Goal: Information Seeking & Learning: Find specific fact

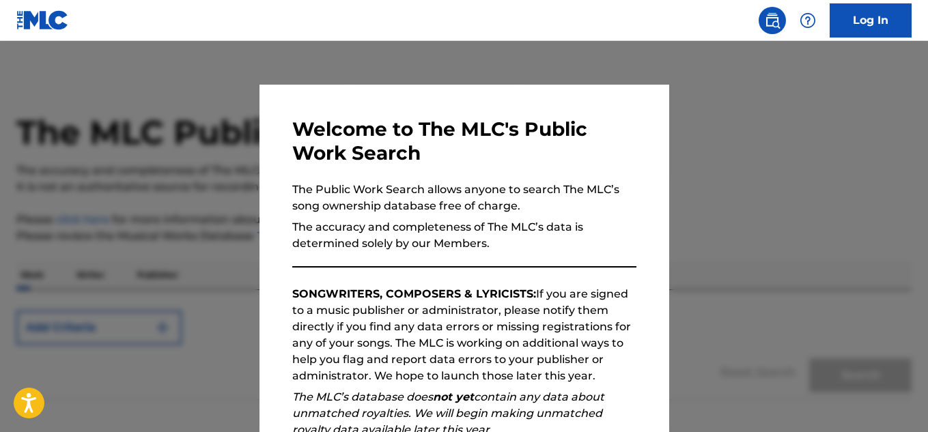
click at [164, 201] on div at bounding box center [464, 257] width 928 height 432
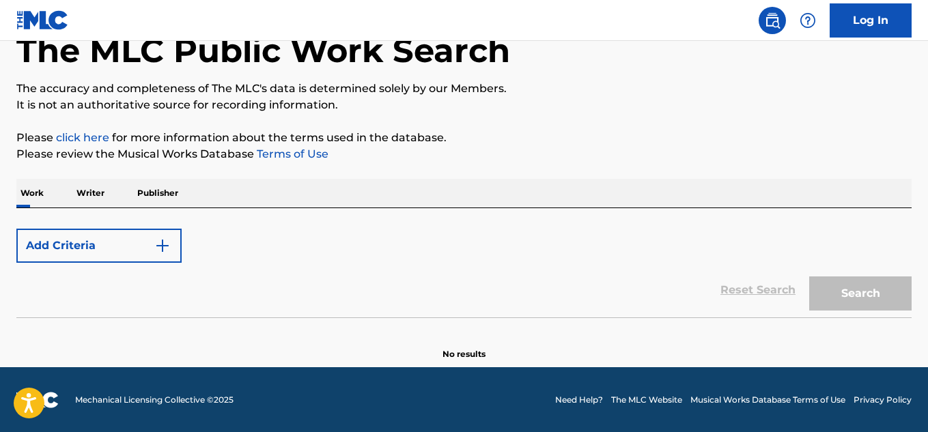
scroll to position [83, 0]
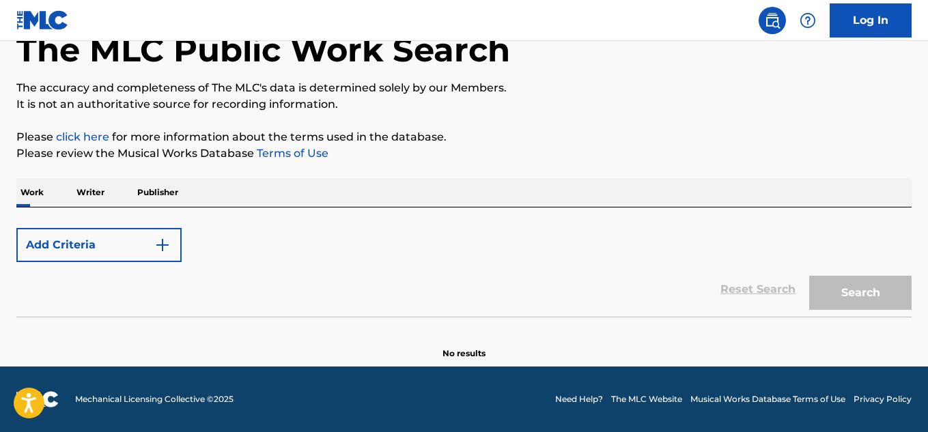
click at [92, 188] on p "Writer" at bounding box center [90, 192] width 36 height 29
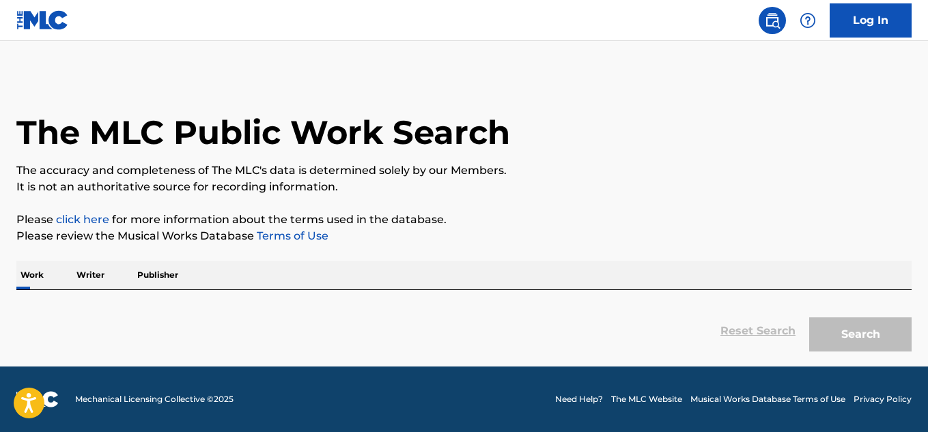
click at [94, 273] on p "Writer" at bounding box center [90, 275] width 36 height 29
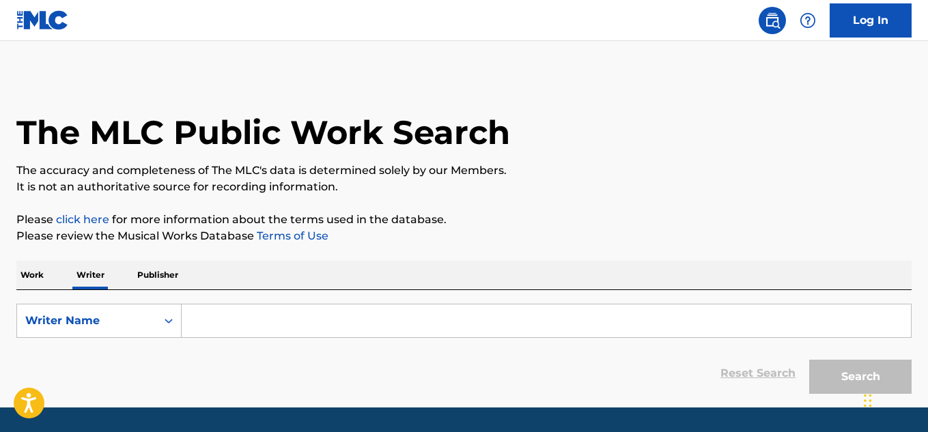
scroll to position [41, 0]
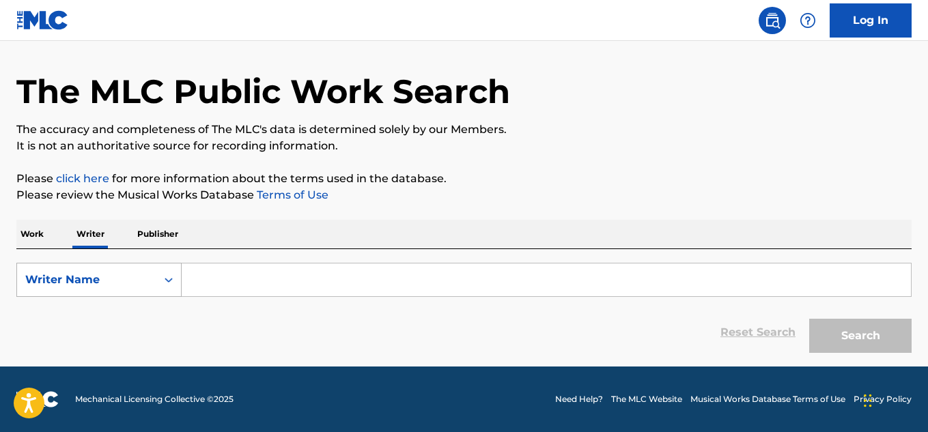
click at [164, 280] on icon "Search Form" at bounding box center [169, 280] width 14 height 14
click at [122, 307] on div "Writer IPI" at bounding box center [99, 314] width 164 height 34
click at [215, 278] on input "Search Form" at bounding box center [547, 280] width 730 height 33
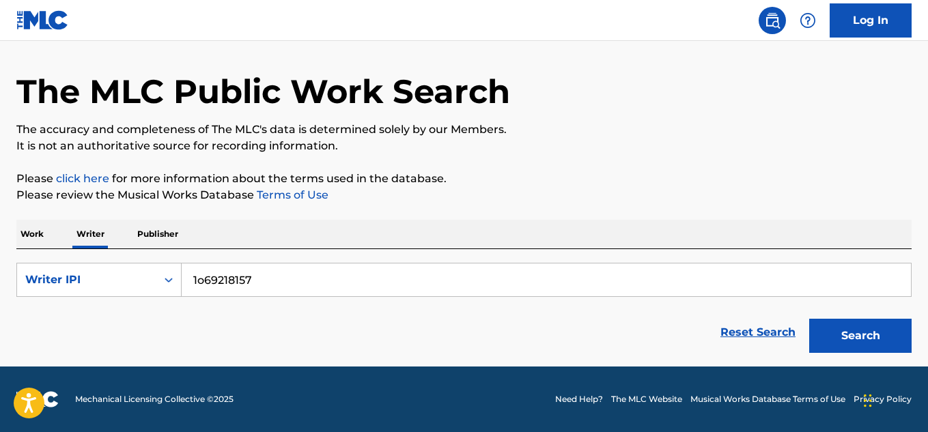
click at [203, 279] on input "1o69218157" at bounding box center [547, 280] width 730 height 33
type input "1069218157"
click at [869, 325] on button "Search" at bounding box center [861, 336] width 102 height 34
click at [800, 98] on div "The MLC Public Work Search" at bounding box center [464, 84] width 896 height 100
click at [621, 159] on div "The MLC Public Work Search The accuracy and completeness of The MLC's data is d…" at bounding box center [464, 197] width 928 height 326
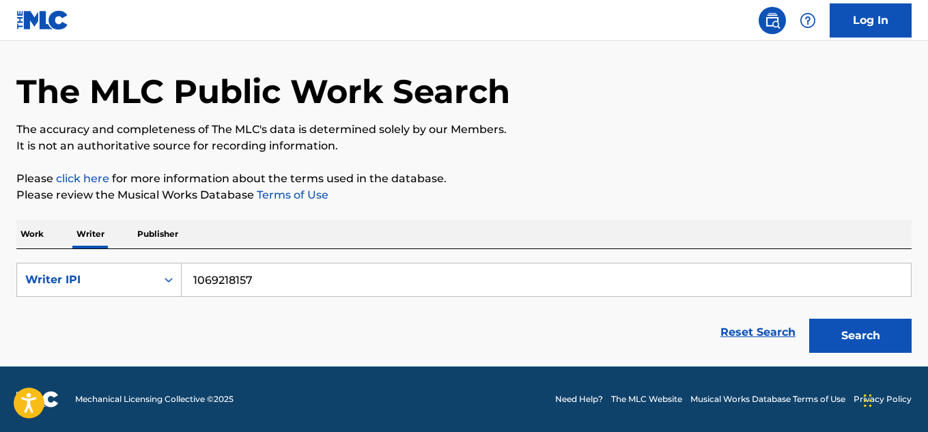
click at [160, 242] on p "Publisher" at bounding box center [157, 234] width 49 height 29
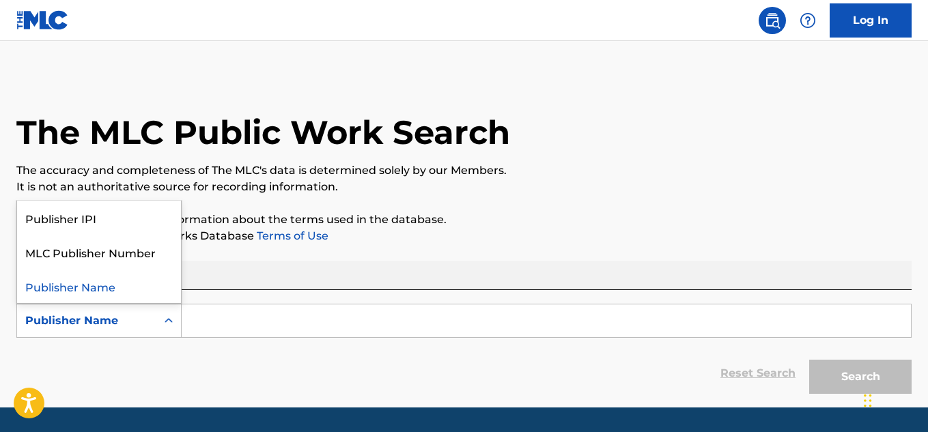
click at [153, 324] on div "Publisher Name" at bounding box center [86, 321] width 139 height 26
click at [107, 221] on div "Publisher IPI" at bounding box center [99, 218] width 164 height 34
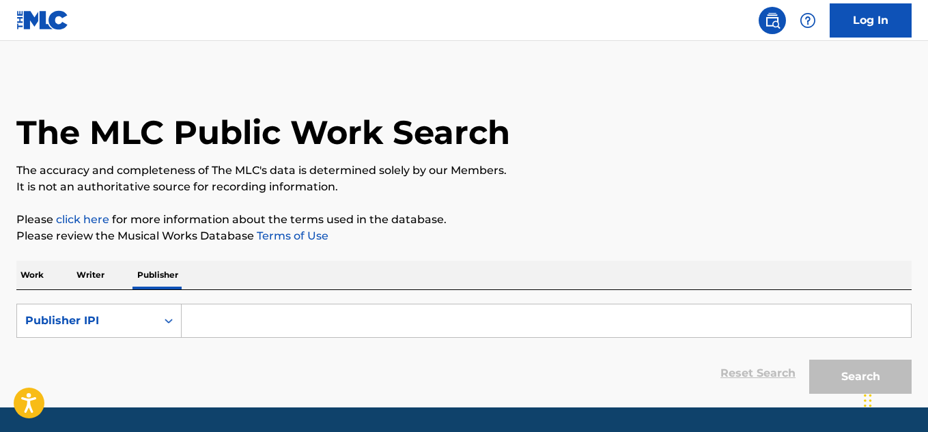
click at [258, 319] on input "Search Form" at bounding box center [547, 321] width 730 height 33
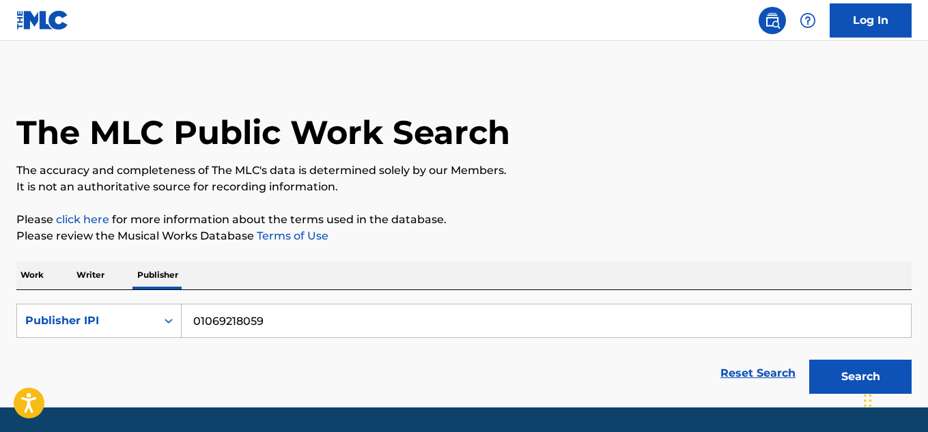
type input "01069218059"
click at [839, 373] on button "Search" at bounding box center [861, 377] width 102 height 34
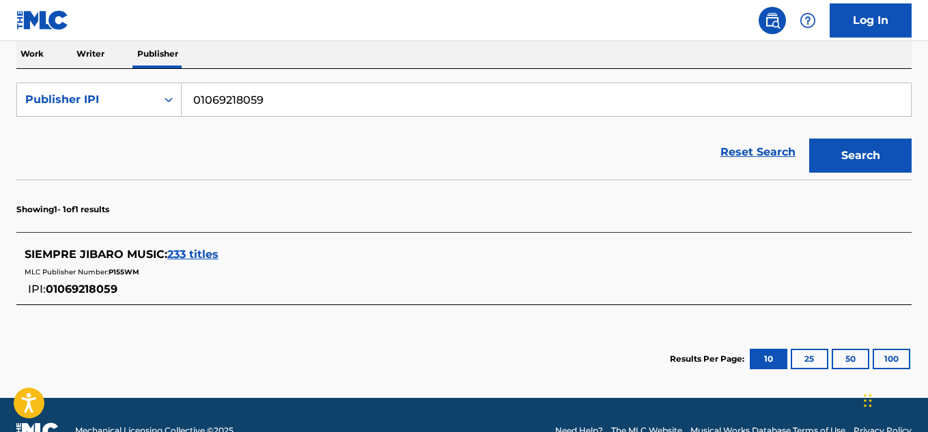
scroll to position [223, 0]
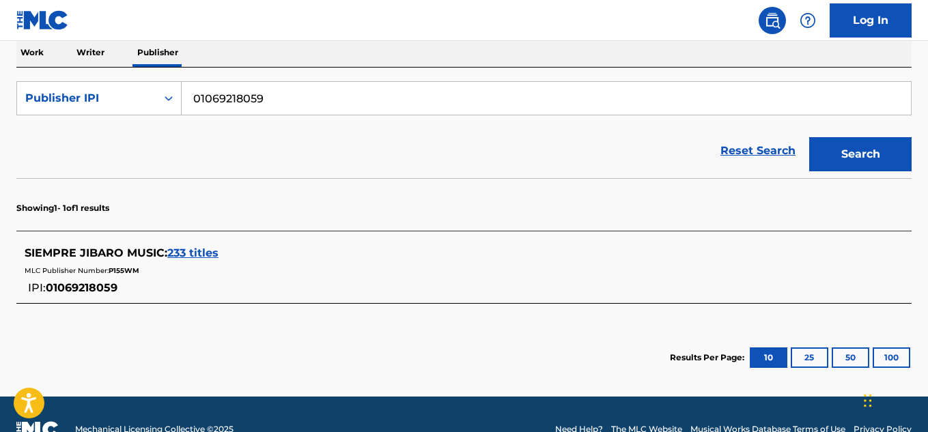
click at [193, 249] on span "233 titles" at bounding box center [192, 253] width 51 height 13
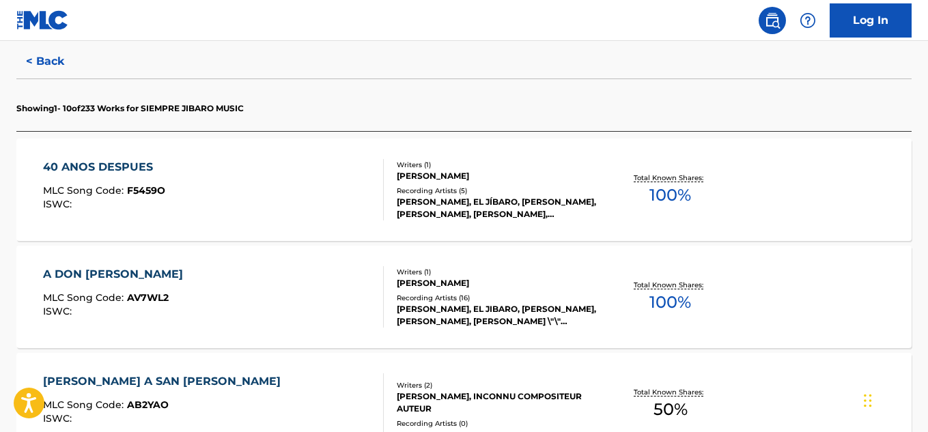
scroll to position [359, 0]
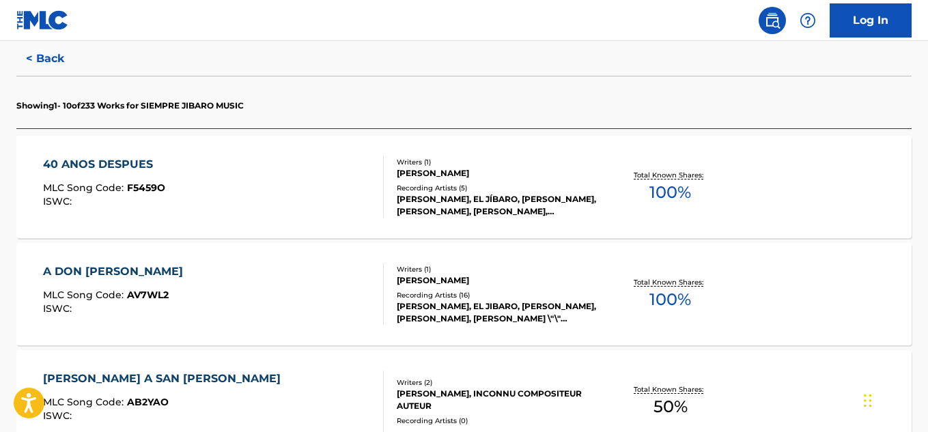
click at [126, 163] on div "40 ANOS DESPUES" at bounding box center [104, 164] width 122 height 16
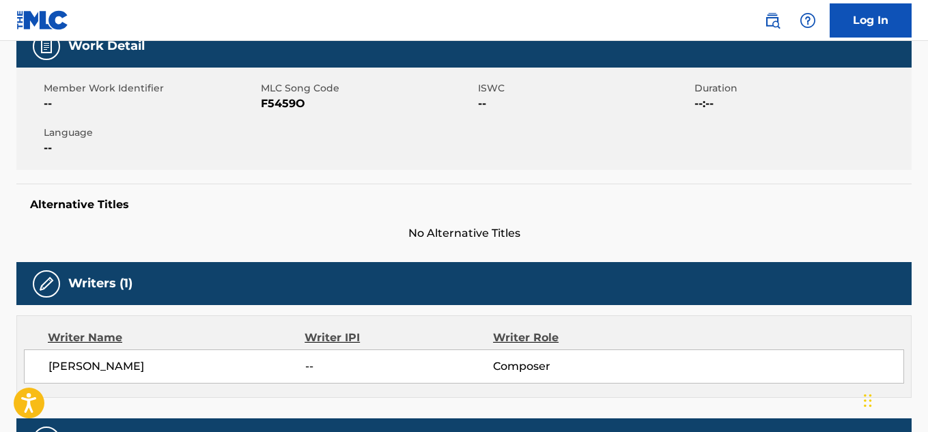
scroll to position [191, 0]
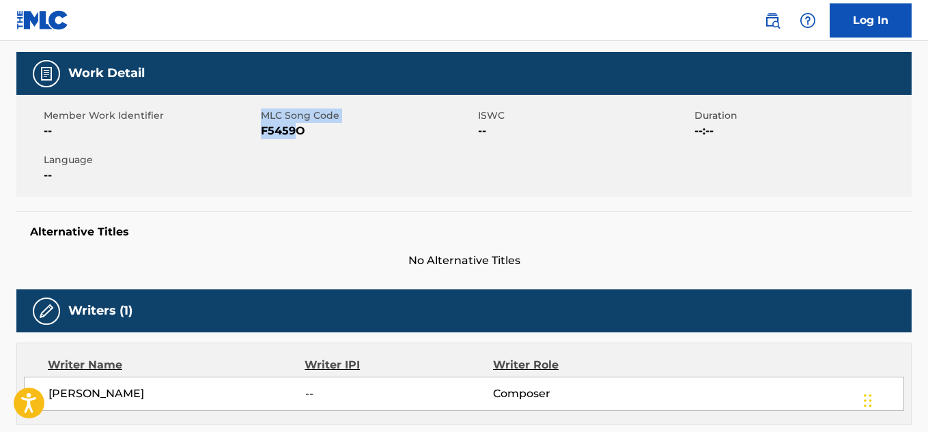
drag, startPoint x: 259, startPoint y: 130, endPoint x: 296, endPoint y: 134, distance: 37.1
click at [296, 134] on div "Member Work Identifier -- MLC Song Code F5459O ISWC -- Duration --:-- Language …" at bounding box center [464, 146] width 896 height 102
click at [309, 127] on span "F5459O" at bounding box center [368, 131] width 214 height 16
drag, startPoint x: 307, startPoint y: 132, endPoint x: 260, endPoint y: 133, distance: 47.1
click at [261, 133] on span "F5459O" at bounding box center [368, 131] width 214 height 16
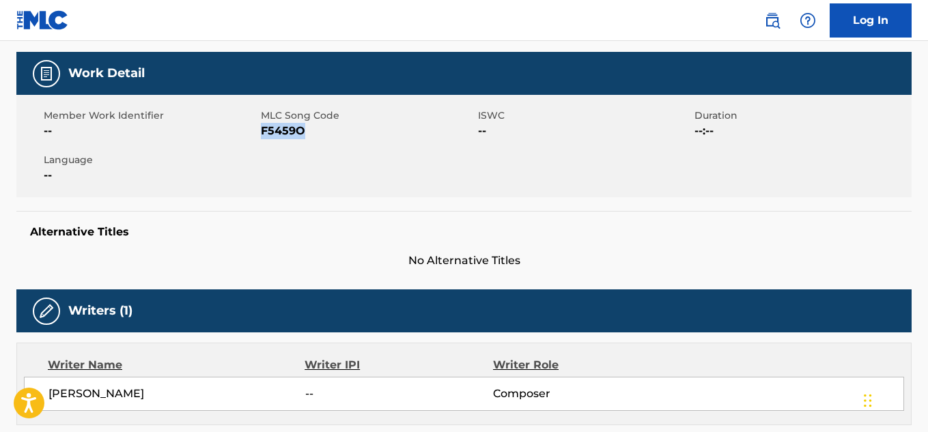
copy span "F5459O"
click at [47, 195] on div "Member Work Identifier -- MLC Song Code F5459O ISWC -- Duration --:-- Language …" at bounding box center [464, 146] width 896 height 102
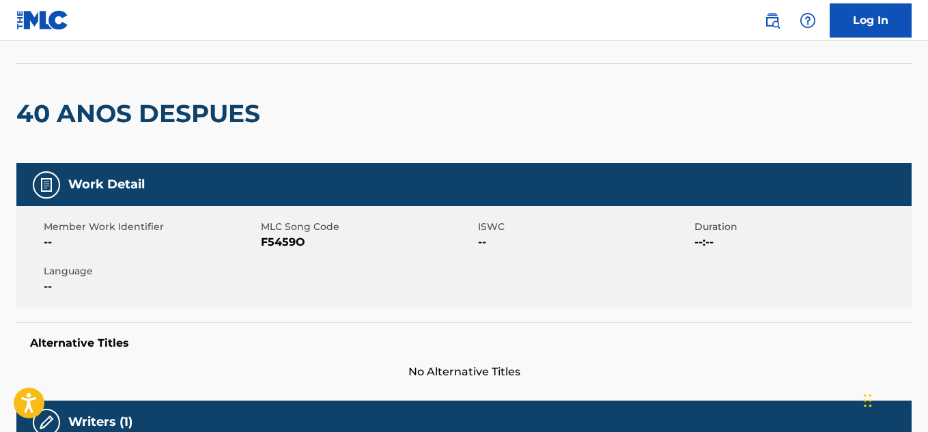
scroll to position [0, 0]
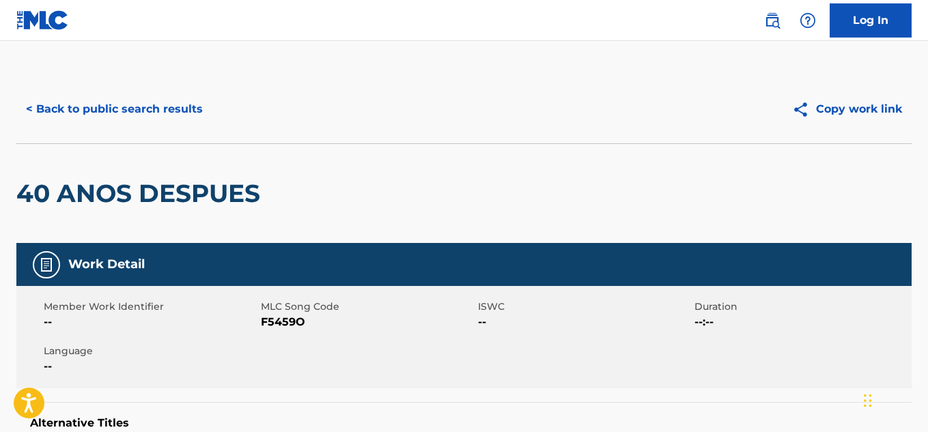
click at [63, 106] on button "< Back to public search results" at bounding box center [114, 109] width 196 height 34
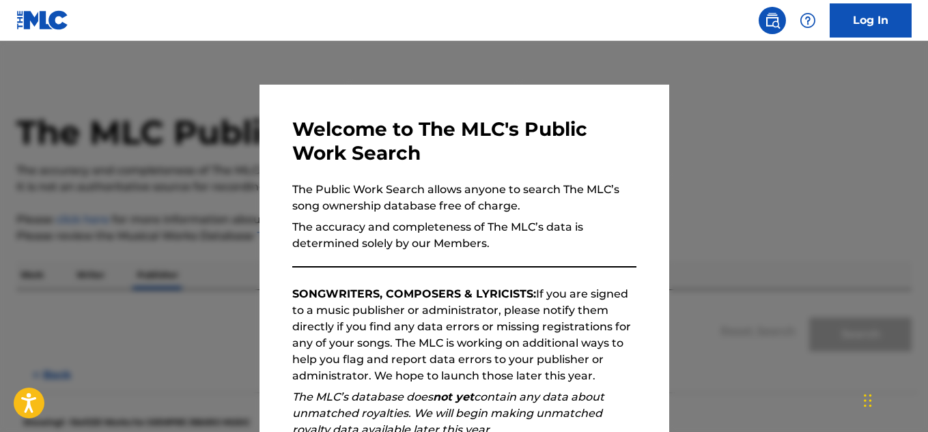
scroll to position [83, 0]
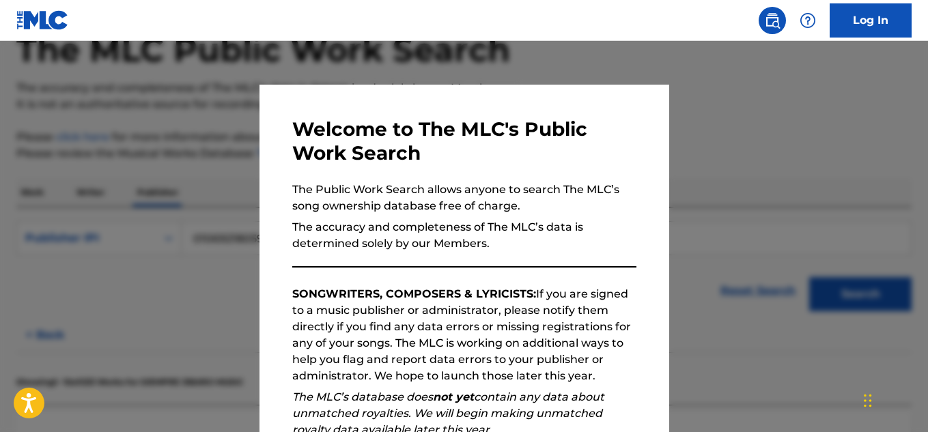
click at [169, 127] on div at bounding box center [464, 257] width 928 height 432
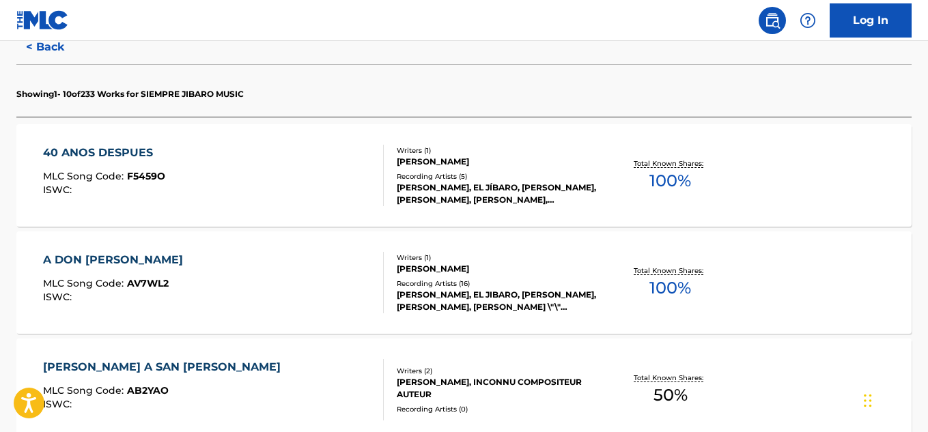
scroll to position [403, 0]
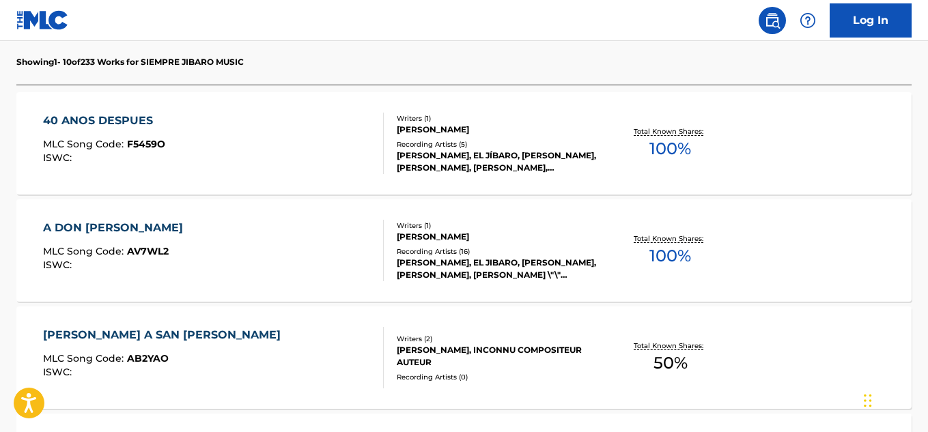
click at [299, 256] on div "A [PERSON_NAME] MLC Song Code : AV7WL2 ISWC :" at bounding box center [213, 250] width 340 height 61
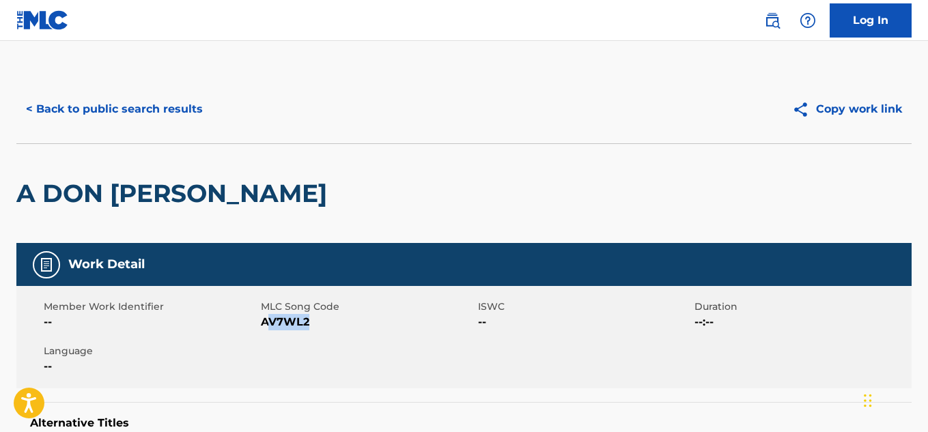
drag, startPoint x: 312, startPoint y: 327, endPoint x: 272, endPoint y: 322, distance: 39.8
click at [272, 322] on span "AV7WL2" at bounding box center [368, 322] width 214 height 16
drag, startPoint x: 261, startPoint y: 321, endPoint x: 312, endPoint y: 322, distance: 50.6
click at [312, 322] on span "AV7WL2" at bounding box center [368, 322] width 214 height 16
copy span "AV7WL2"
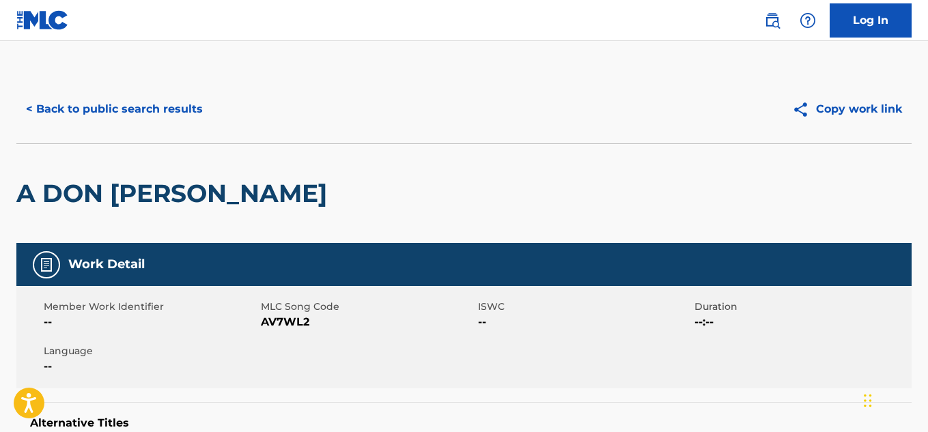
click at [219, 314] on span "Member Work Identifier" at bounding box center [151, 307] width 214 height 14
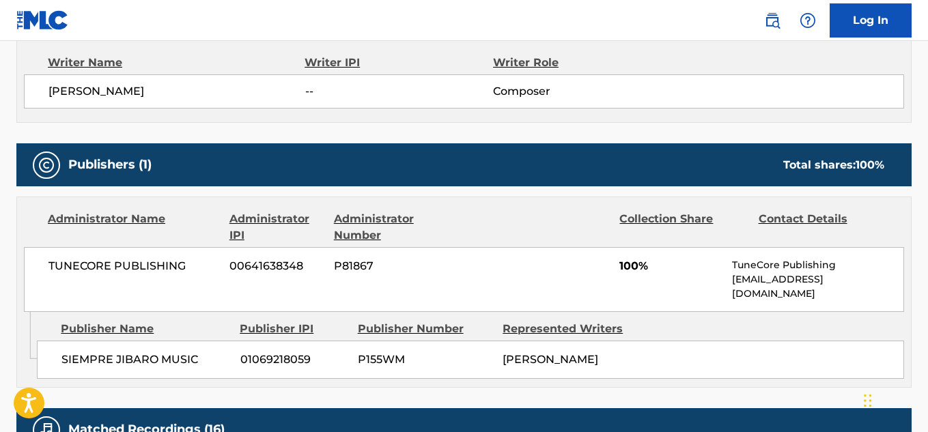
scroll to position [492, 0]
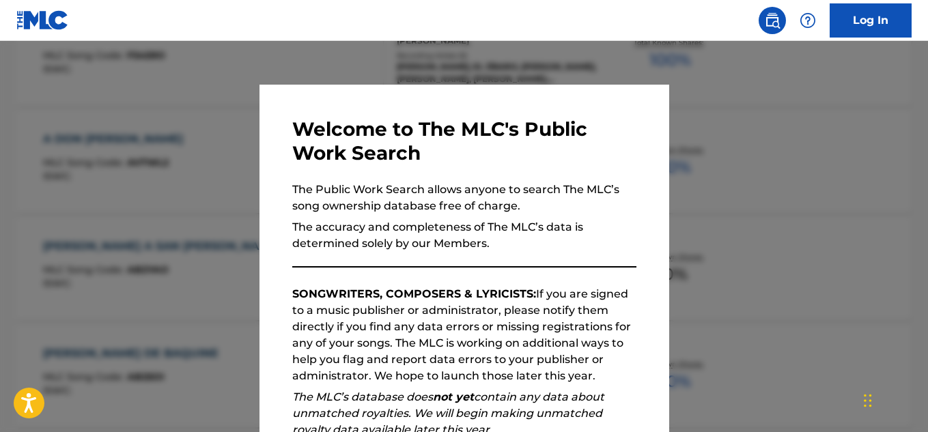
click at [180, 182] on div at bounding box center [464, 257] width 928 height 432
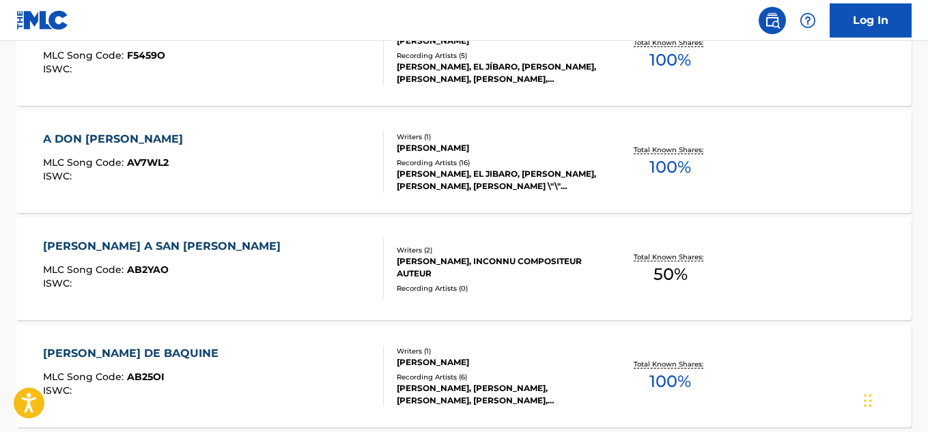
click at [303, 270] on div "[PERSON_NAME] A SAN [PERSON_NAME] MLC Song Code : AB2YAO ISWC :" at bounding box center [213, 268] width 340 height 61
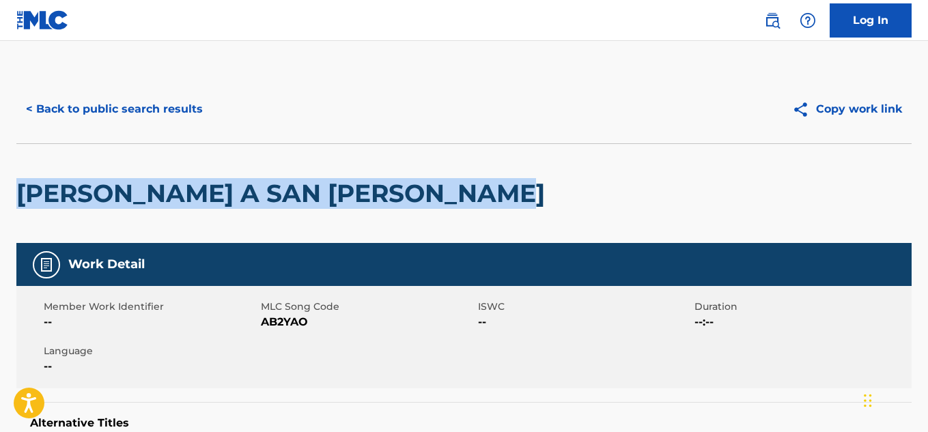
drag, startPoint x: 12, startPoint y: 200, endPoint x: 536, endPoint y: 189, distance: 523.5
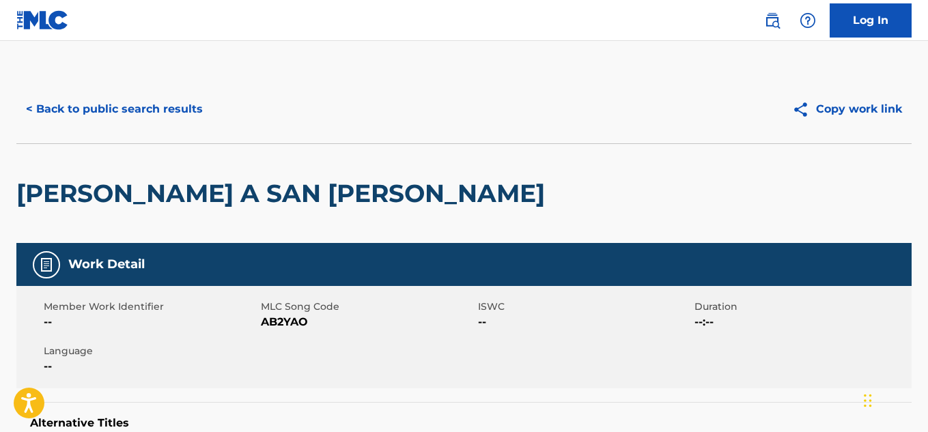
drag, startPoint x: 236, startPoint y: 195, endPoint x: 292, endPoint y: 122, distance: 91.7
click at [292, 122] on div "< Back to public search results" at bounding box center [240, 109] width 448 height 34
drag, startPoint x: 310, startPoint y: 325, endPoint x: 264, endPoint y: 325, distance: 45.8
click at [264, 325] on span "AB2YAO" at bounding box center [368, 322] width 214 height 16
copy span "AB2YAO"
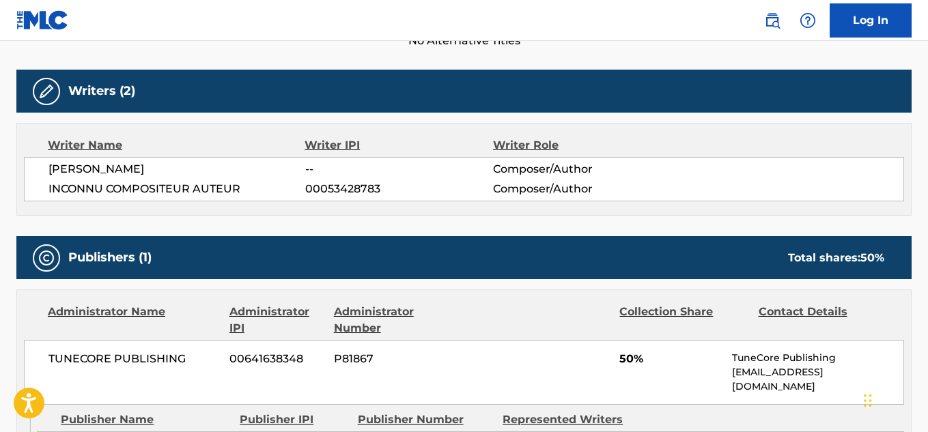
scroll to position [410, 0]
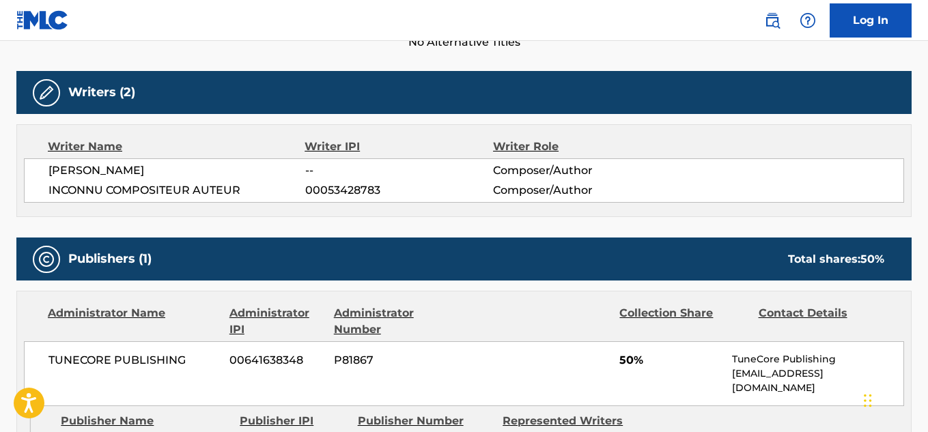
click at [10, 163] on div "< Back to public search results Copy work link [PERSON_NAME] A SAN [PERSON_NAME…" at bounding box center [464, 142] width 928 height 954
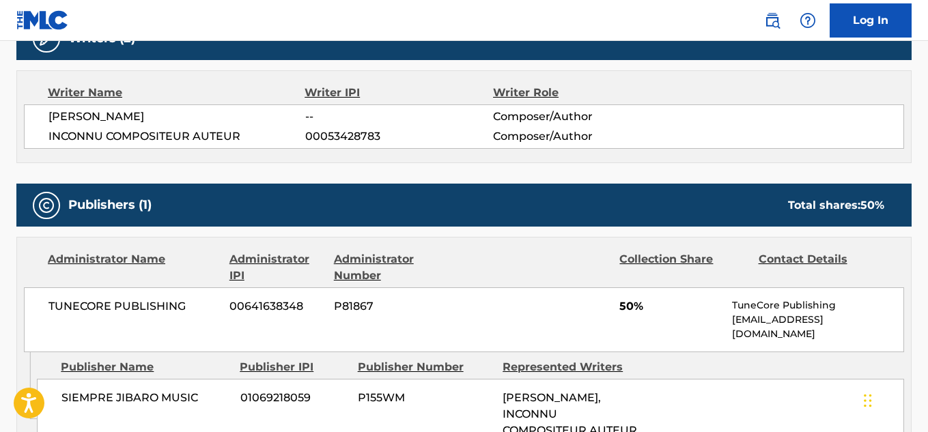
scroll to position [465, 0]
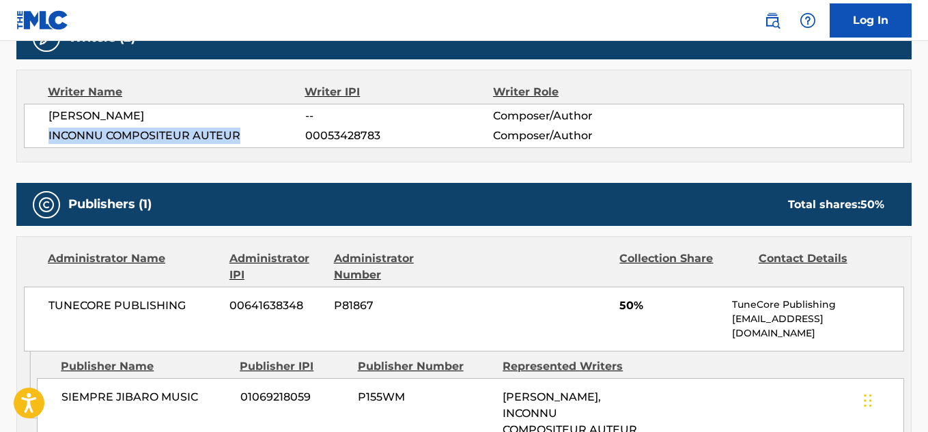
drag, startPoint x: 46, startPoint y: 139, endPoint x: 240, endPoint y: 137, distance: 194.0
click at [240, 137] on div "[PERSON_NAME] -- Composer/Author INCONNU COMPOSITEUR AUTEUR 00053428783 Compose…" at bounding box center [464, 126] width 881 height 44
copy span "INCONNU COMPOSITEUR AUTEUR"
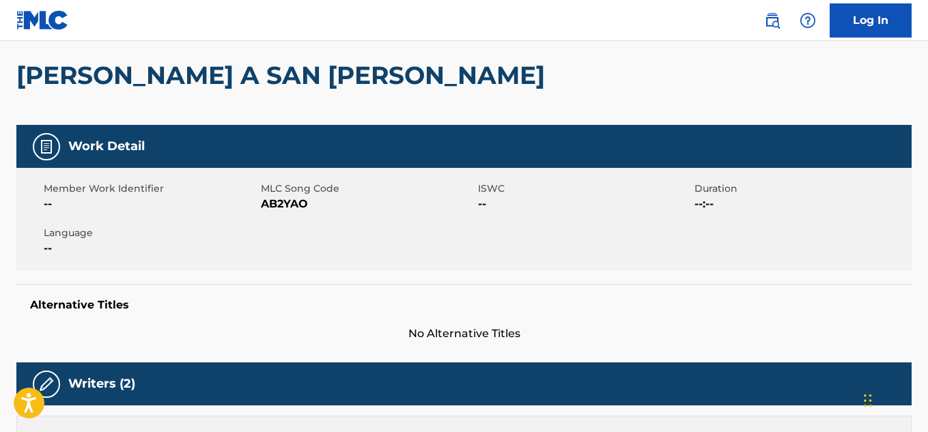
scroll to position [82, 0]
